Goal: Navigation & Orientation: Find specific page/section

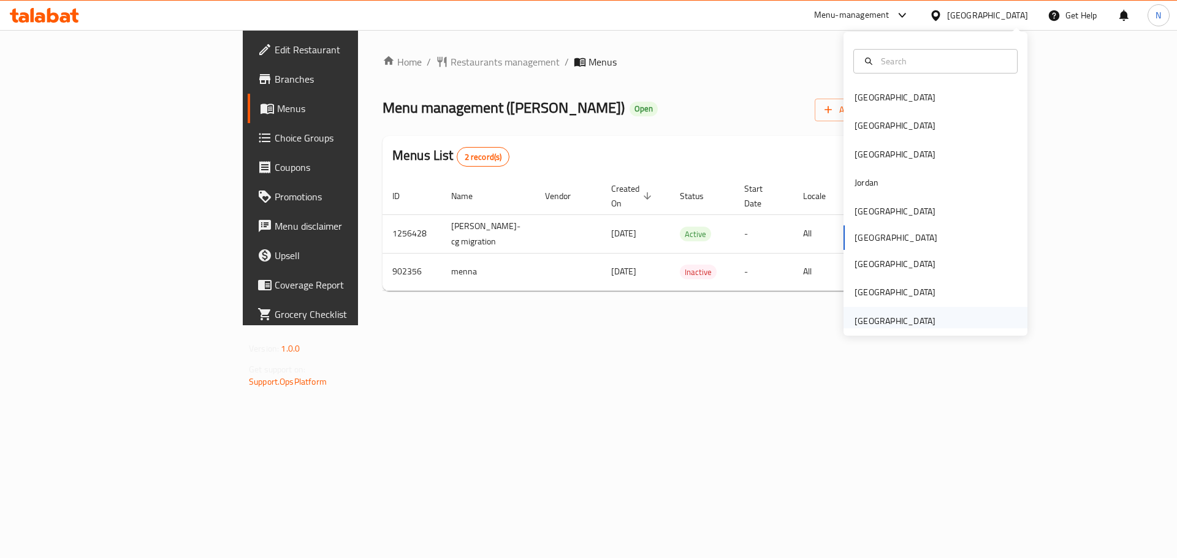
click at [943, 322] on div "[GEOGRAPHIC_DATA]" at bounding box center [935, 321] width 184 height 28
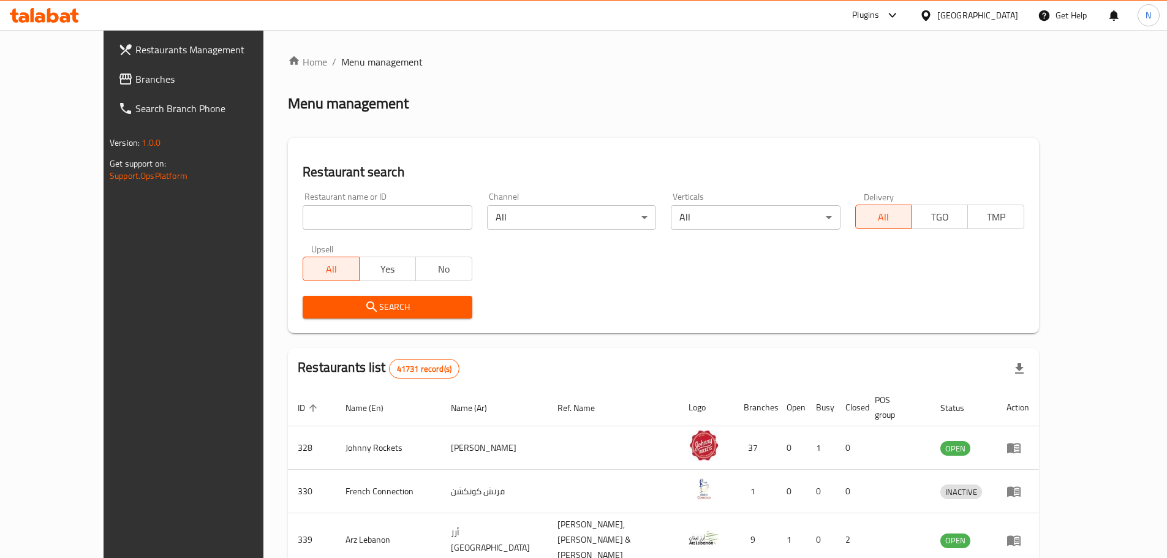
click at [135, 86] on span "Branches" at bounding box center [211, 79] width 153 height 15
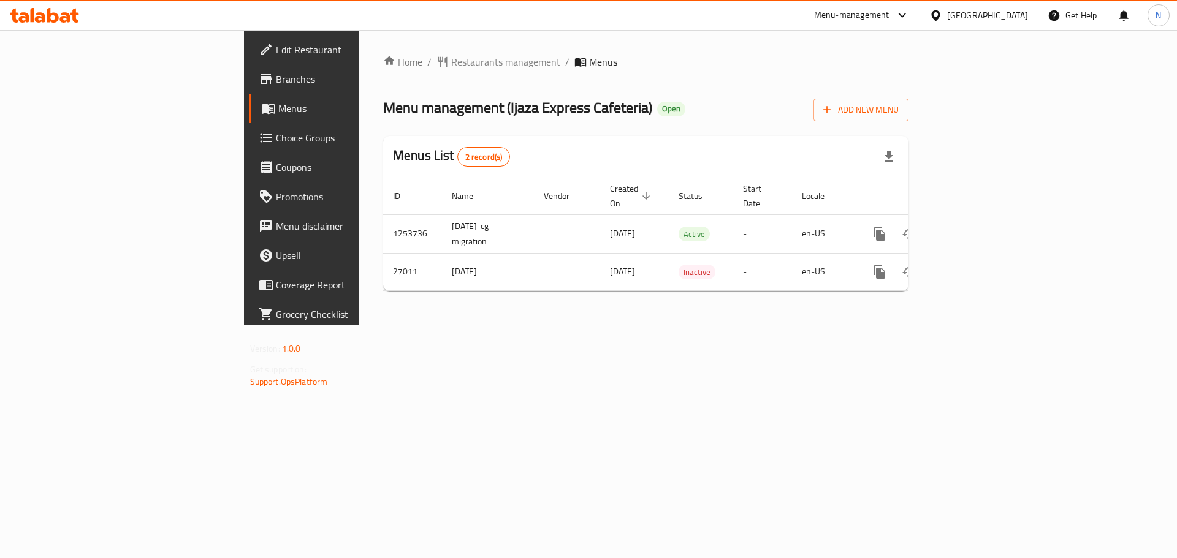
click at [358, 52] on div "Home / Restaurants management / Menus Menu management ( Ijaza Express Cafeteria…" at bounding box center [645, 177] width 574 height 295
click at [451, 60] on span "Restaurants management" at bounding box center [505, 62] width 109 height 15
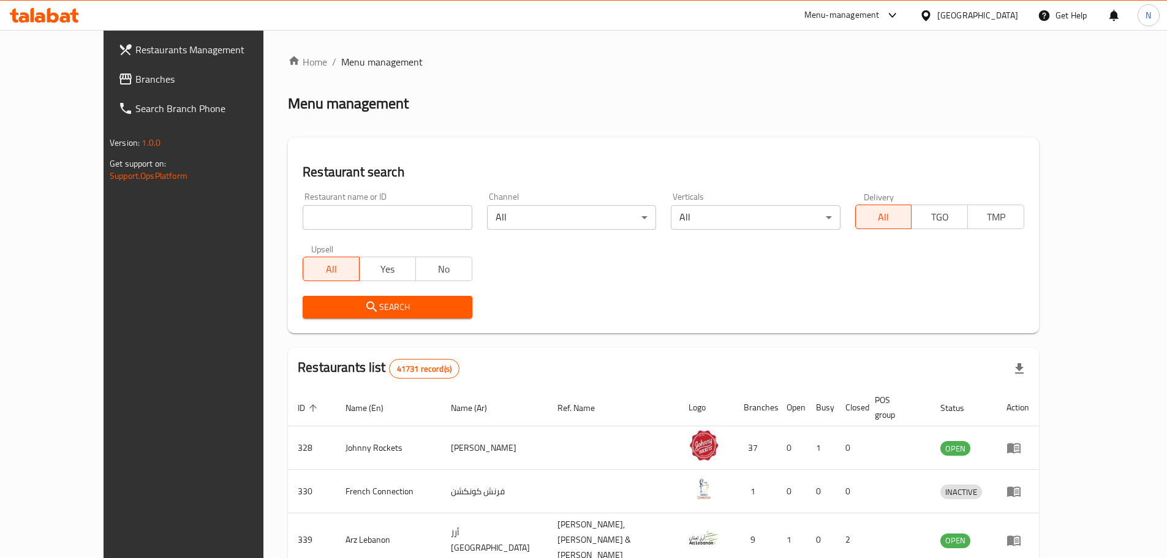
click at [135, 77] on span "Branches" at bounding box center [211, 79] width 153 height 15
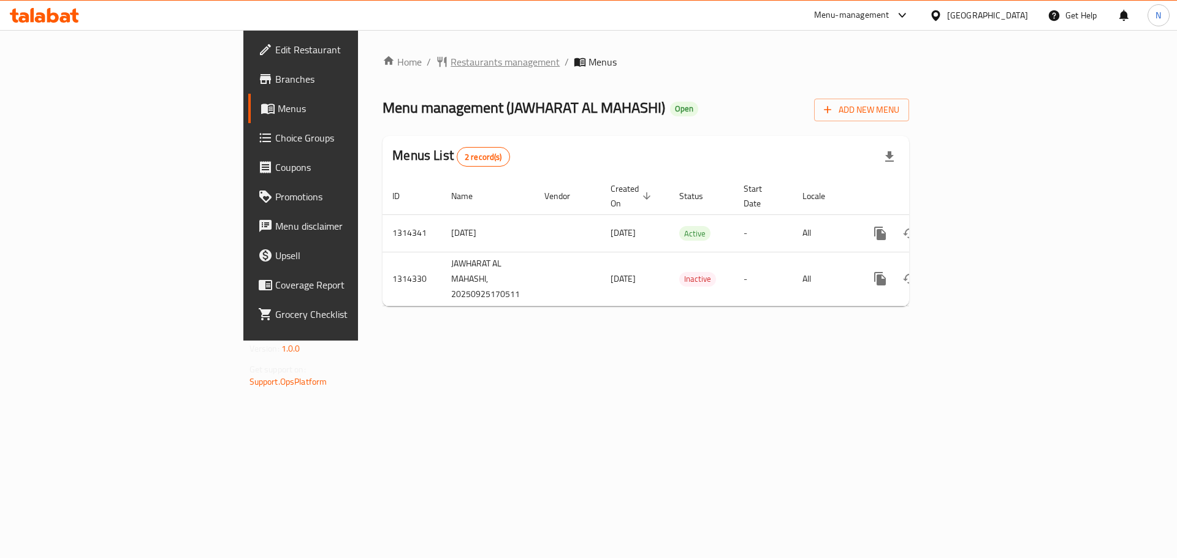
click at [450, 62] on span "Restaurants management" at bounding box center [504, 62] width 109 height 15
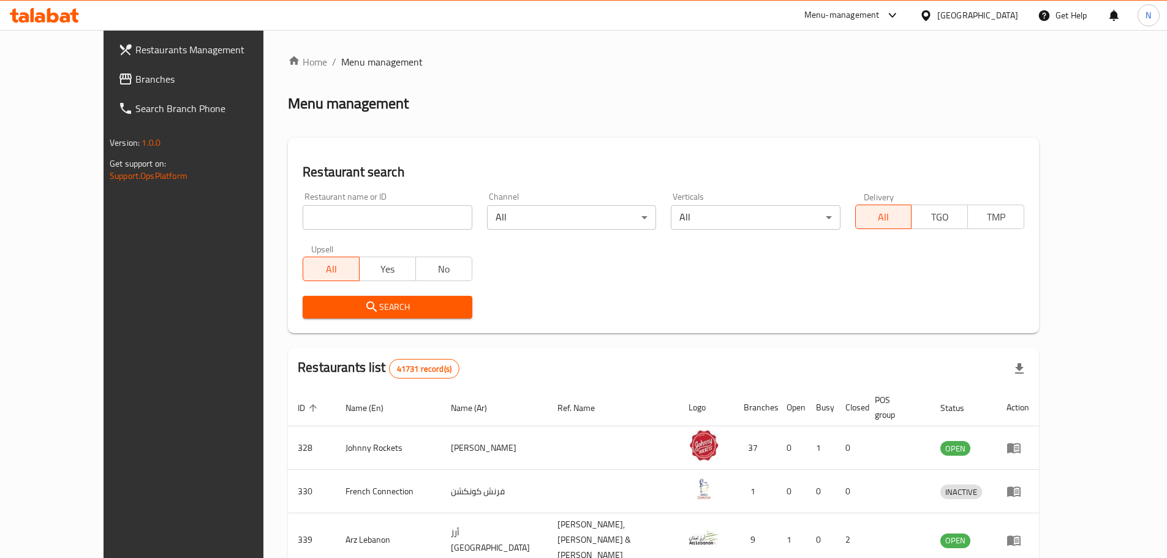
click at [135, 80] on span "Branches" at bounding box center [211, 79] width 153 height 15
